Goal: Find specific page/section: Find specific page/section

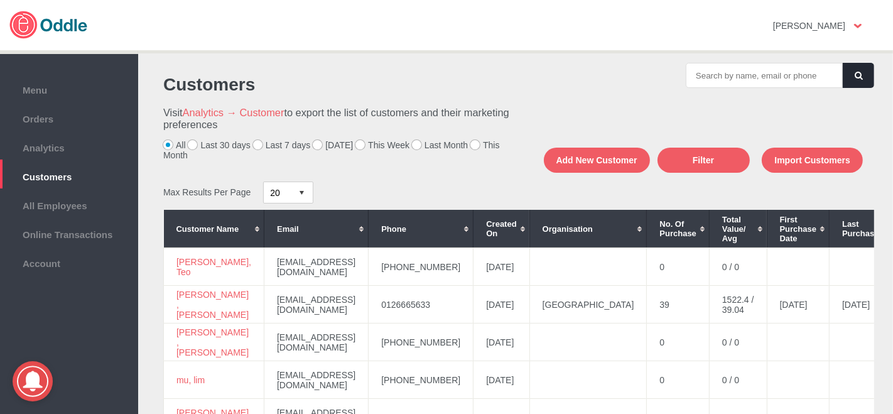
click at [316, 146] on label "[DATE]" at bounding box center [333, 145] width 40 height 10
click at [0, 0] on input "[DATE]" at bounding box center [0, 0] width 0 height 0
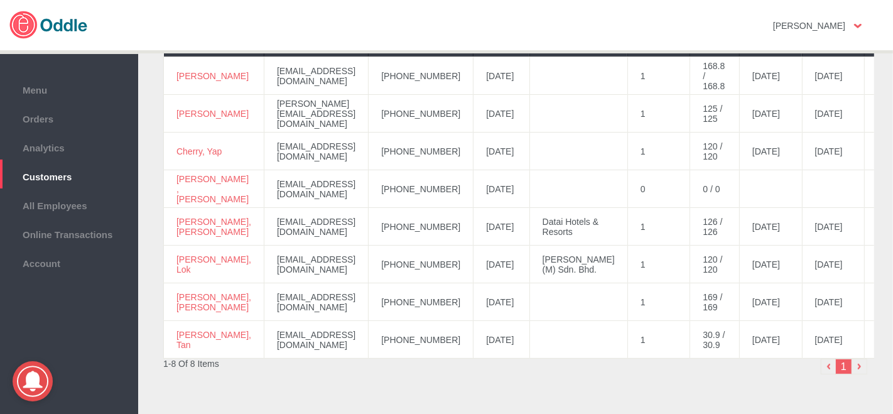
scroll to position [104, 0]
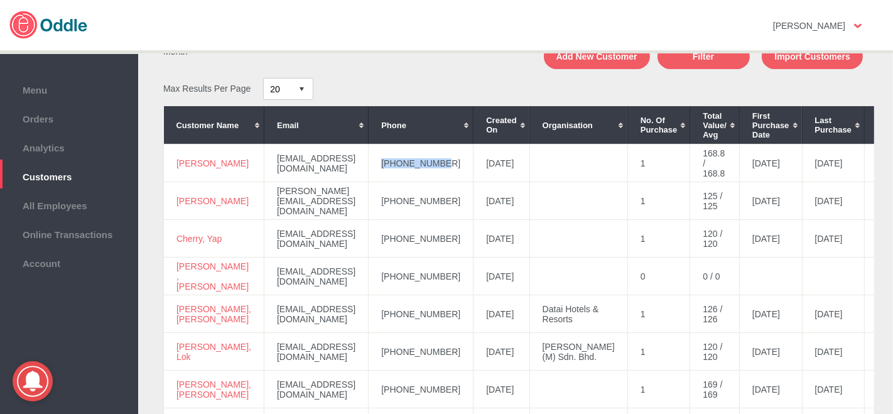
drag, startPoint x: 445, startPoint y: 162, endPoint x: 384, endPoint y: 163, distance: 61.0
click at [379, 166] on td "[PHONE_NUMBER]" at bounding box center [421, 163] width 105 height 38
copy td "[PHONE_NUMBER]"
drag, startPoint x: 197, startPoint y: 171, endPoint x: 178, endPoint y: 158, distance: 23.0
click at [178, 158] on td "[PERSON_NAME]" at bounding box center [214, 163] width 101 height 38
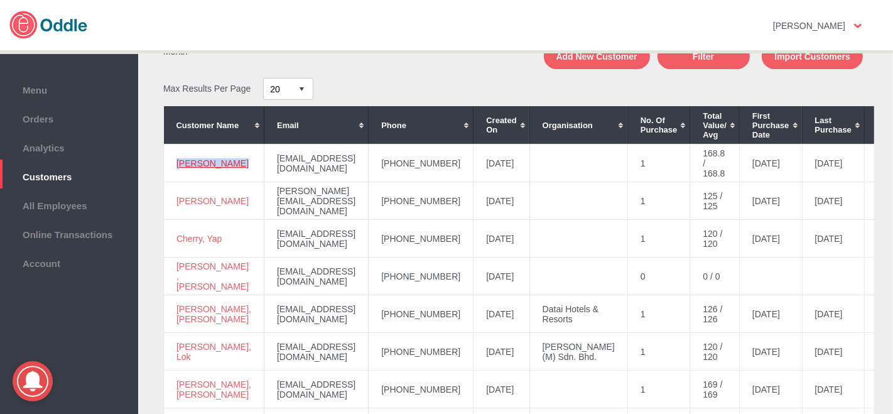
copy link "[PERSON_NAME]"
drag, startPoint x: 442, startPoint y: 202, endPoint x: 386, endPoint y: 205, distance: 56.6
click at [384, 205] on td "[PHONE_NUMBER]" at bounding box center [421, 201] width 105 height 38
copy td "[PHONE_NUMBER]"
drag, startPoint x: 189, startPoint y: 207, endPoint x: 170, endPoint y: 195, distance: 22.7
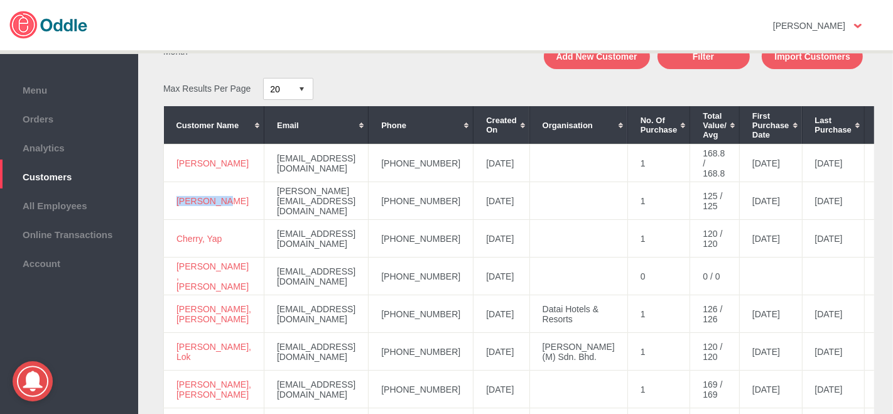
click at [170, 195] on td "[PERSON_NAME]" at bounding box center [214, 201] width 101 height 38
copy link "[PERSON_NAME]"
click at [474, 372] on td "[DATE]" at bounding box center [502, 390] width 56 height 38
drag, startPoint x: 453, startPoint y: 240, endPoint x: 389, endPoint y: 236, distance: 64.2
click at [369, 237] on tr "Cherry, Yap [EMAIL_ADDRESS][DOMAIN_NAME] [PHONE_NUMBER] [DATE] 1 120 / 120 [DAT…" at bounding box center [623, 239] width 918 height 38
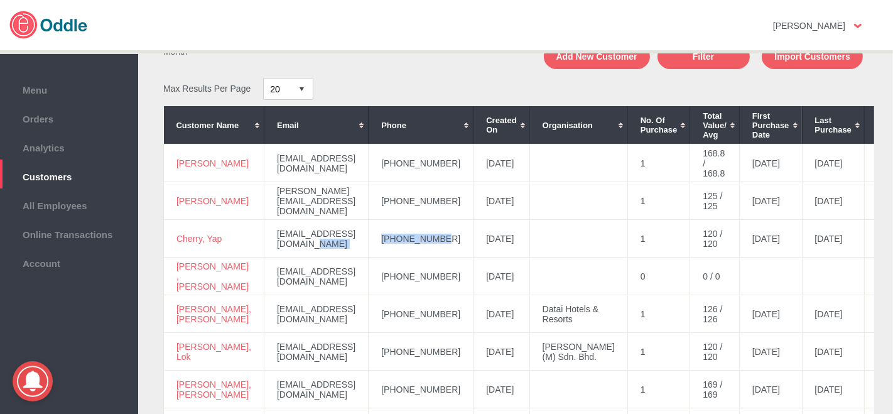
copy tr "[PHONE_NUMBER]"
drag, startPoint x: 202, startPoint y: 247, endPoint x: 178, endPoint y: 234, distance: 27.3
click at [178, 234] on td "Cherry, Yap" at bounding box center [214, 239] width 101 height 38
copy link "Cherry, Yap"
drag, startPoint x: 403, startPoint y: 312, endPoint x: 391, endPoint y: 313, distance: 12.6
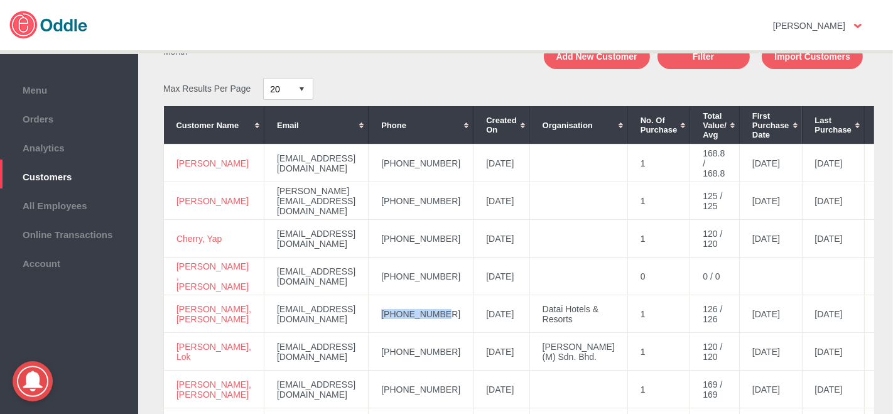
click at [386, 314] on td "[PHONE_NUMBER]" at bounding box center [421, 314] width 105 height 38
copy td "[PHONE_NUMBER]"
drag, startPoint x: 226, startPoint y: 319, endPoint x: 175, endPoint y: 304, distance: 52.9
click at [174, 303] on td "[PERSON_NAME], [PERSON_NAME]" at bounding box center [214, 314] width 101 height 38
copy link "[PERSON_NAME], [PERSON_NAME]"
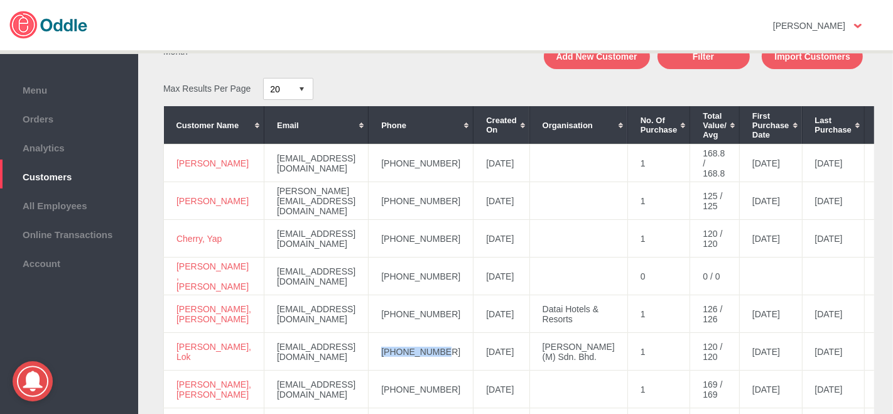
drag, startPoint x: 428, startPoint y: 358, endPoint x: 376, endPoint y: 353, distance: 53.0
click at [376, 353] on td "[PHONE_NUMBER]" at bounding box center [421, 352] width 105 height 38
copy td "[PHONE_NUMBER]"
drag, startPoint x: 204, startPoint y: 363, endPoint x: 174, endPoint y: 346, distance: 34.4
click at [174, 346] on td "[PERSON_NAME], Lok" at bounding box center [214, 352] width 101 height 38
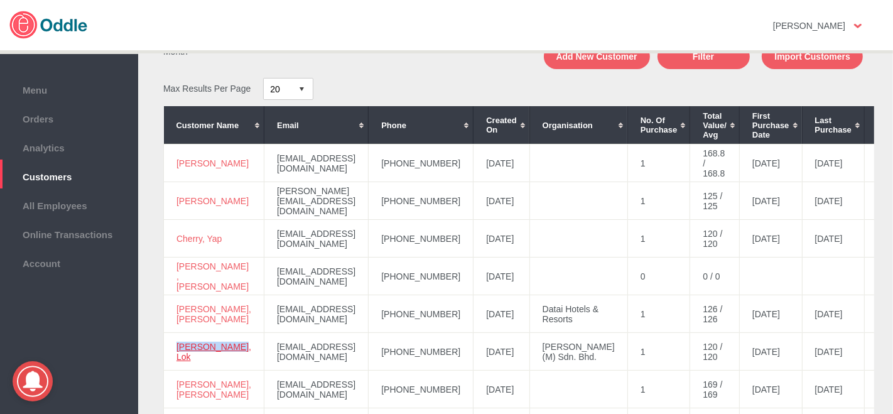
copy link "[PERSON_NAME], Lok"
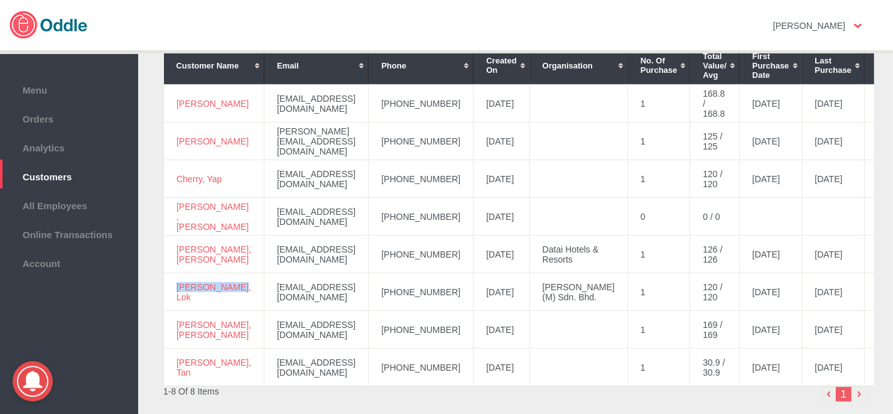
scroll to position [243, 0]
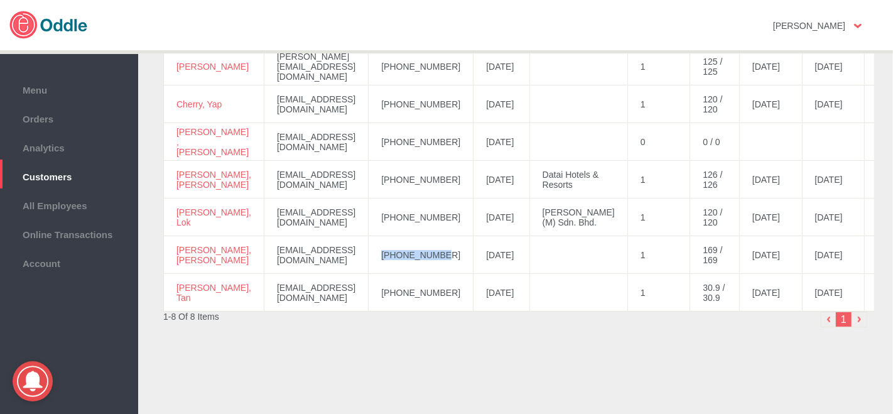
drag, startPoint x: 427, startPoint y: 251, endPoint x: 377, endPoint y: 254, distance: 49.8
click at [377, 254] on td "[PHONE_NUMBER]" at bounding box center [421, 255] width 105 height 38
drag, startPoint x: 202, startPoint y: 254, endPoint x: 177, endPoint y: 248, distance: 25.9
click at [177, 248] on td "[PERSON_NAME], [PERSON_NAME]" at bounding box center [214, 255] width 101 height 38
drag, startPoint x: 184, startPoint y: 290, endPoint x: 170, endPoint y: 283, distance: 15.5
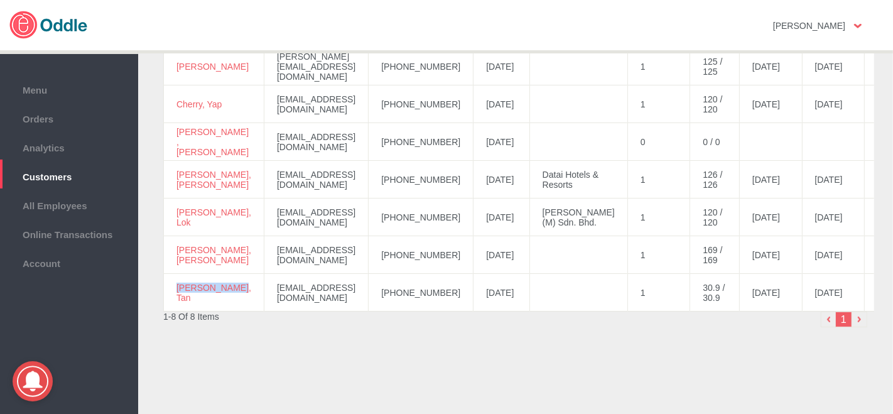
click at [170, 283] on td "[PERSON_NAME], Tan" at bounding box center [214, 293] width 101 height 38
drag, startPoint x: 452, startPoint y: 288, endPoint x: 383, endPoint y: 293, distance: 69.3
click at [383, 293] on td "[PHONE_NUMBER]" at bounding box center [421, 293] width 105 height 38
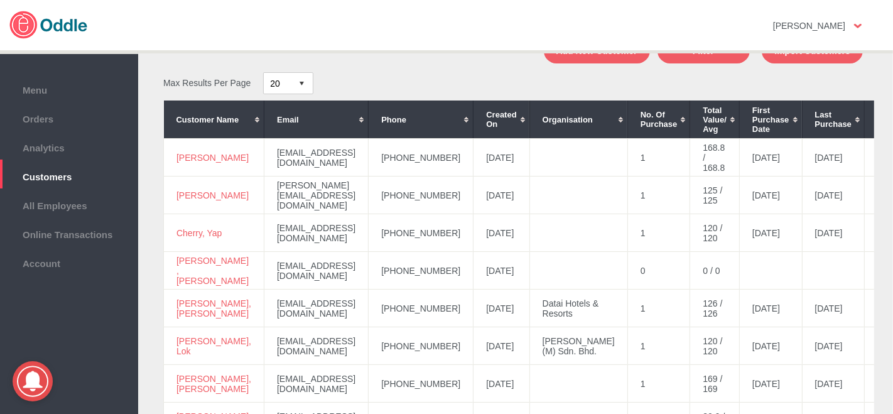
scroll to position [34, 0]
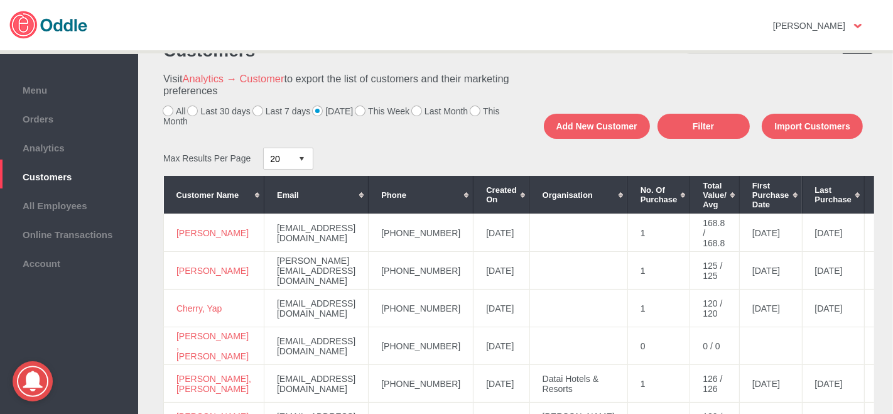
click at [255, 112] on label "Last 7 days" at bounding box center [282, 111] width 58 height 10
click at [0, 0] on input "Last 7 days" at bounding box center [0, 0] width 0 height 0
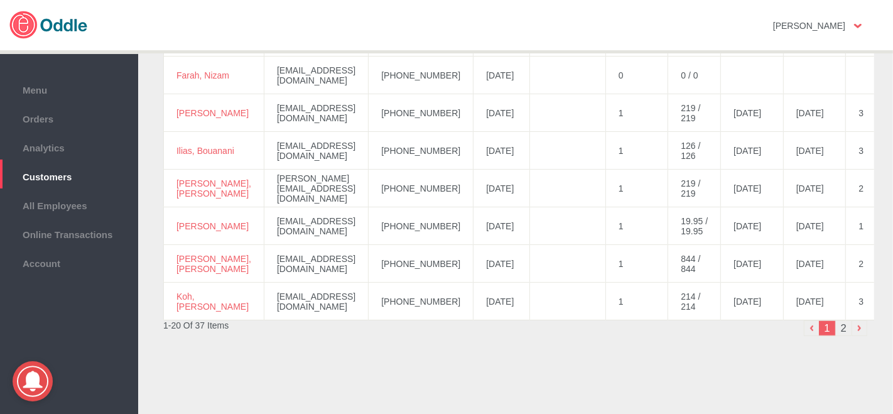
scroll to position [695, 0]
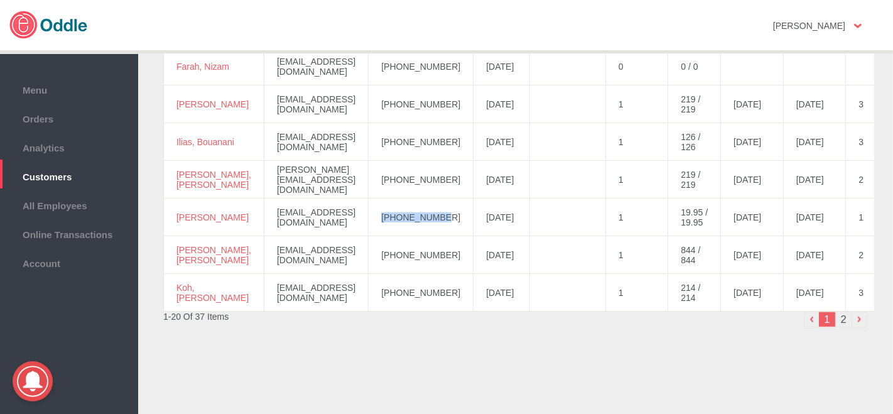
drag, startPoint x: 445, startPoint y: 215, endPoint x: 374, endPoint y: 217, distance: 70.4
click at [374, 217] on td "[PHONE_NUMBER]" at bounding box center [421, 218] width 105 height 38
drag, startPoint x: 191, startPoint y: 218, endPoint x: 178, endPoint y: 207, distance: 17.0
click at [178, 207] on td "[PERSON_NAME]" at bounding box center [214, 218] width 101 height 38
drag, startPoint x: 843, startPoint y: 322, endPoint x: 696, endPoint y: 358, distance: 151.3
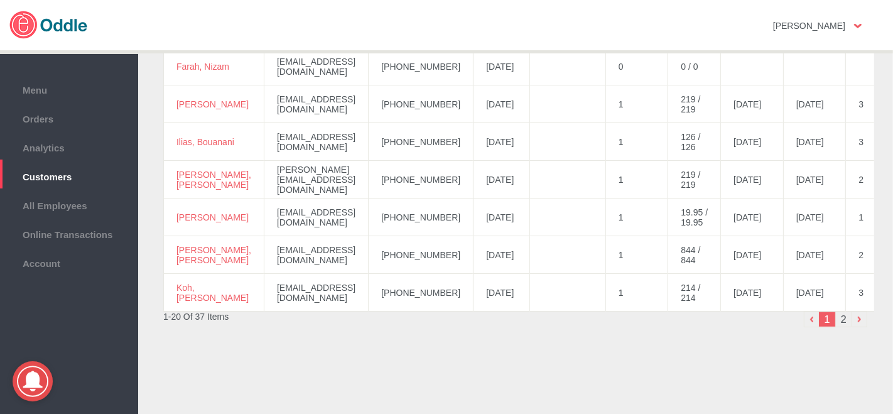
click at [842, 322] on li "2" at bounding box center [844, 320] width 16 height 16
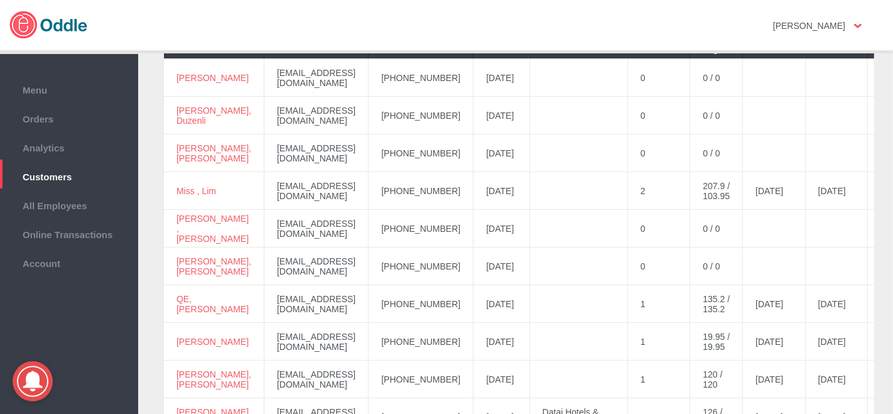
scroll to position [167, 0]
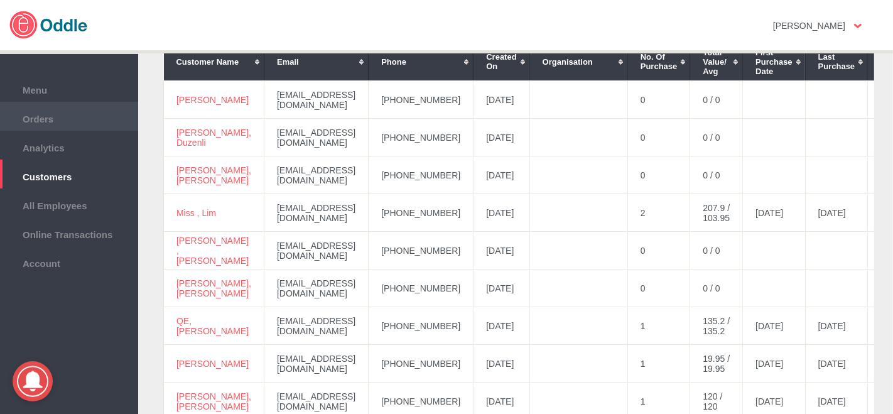
click at [50, 111] on span "Orders" at bounding box center [69, 118] width 126 height 14
